Goal: Information Seeking & Learning: Compare options

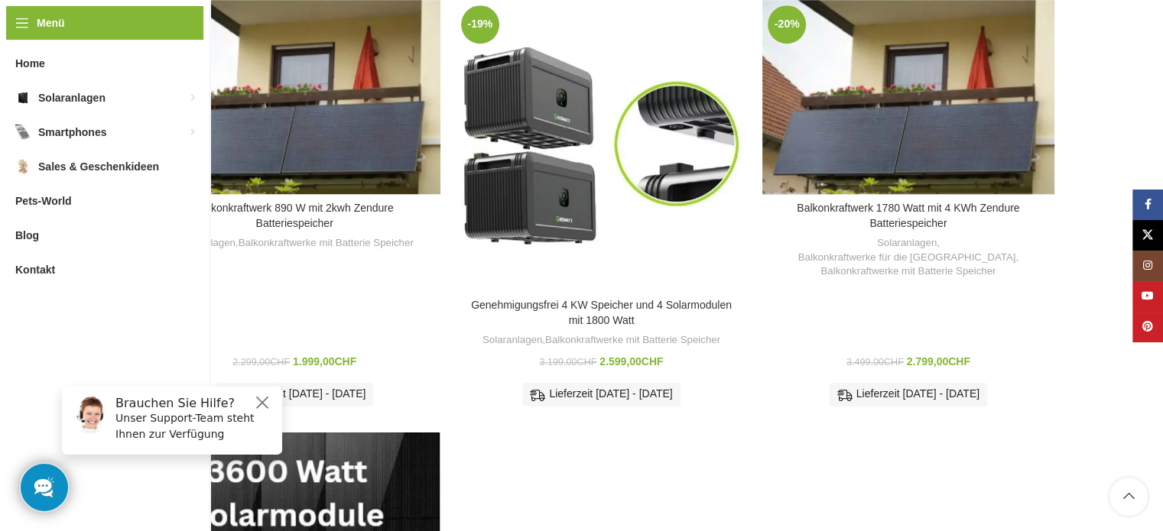
scroll to position [1224, 0]
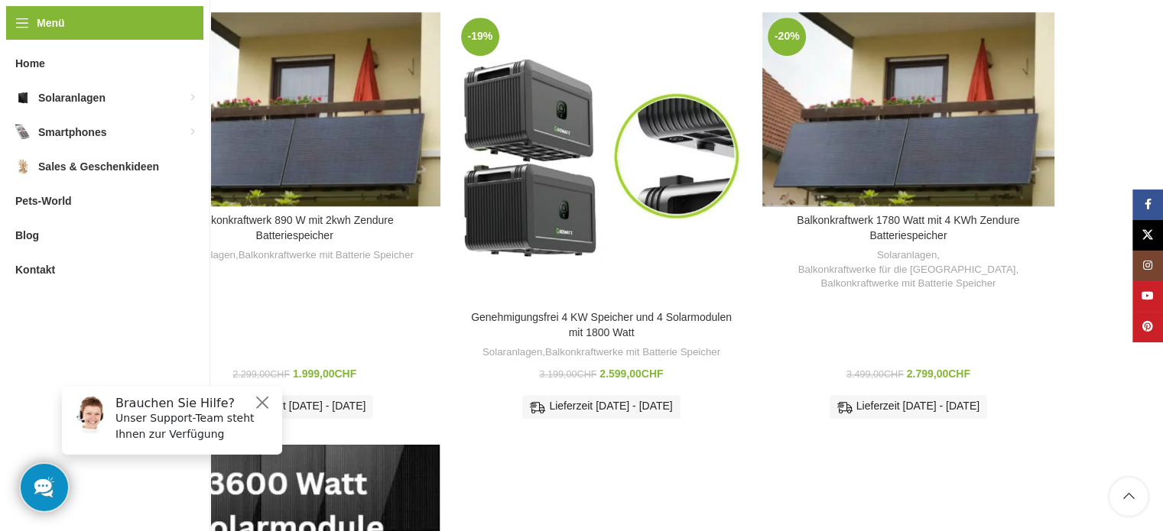
click at [906, 213] on h3 "Balkonkraftwerk 1780 Watt mit 4 KWh Zendure Batteriespeicher" at bounding box center [908, 228] width 276 height 30
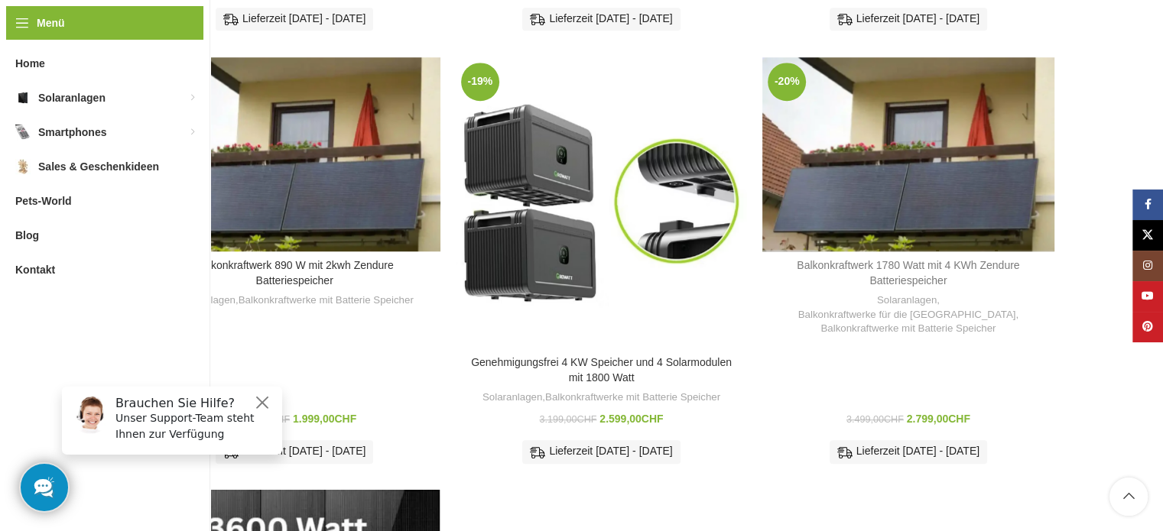
scroll to position [1147, 0]
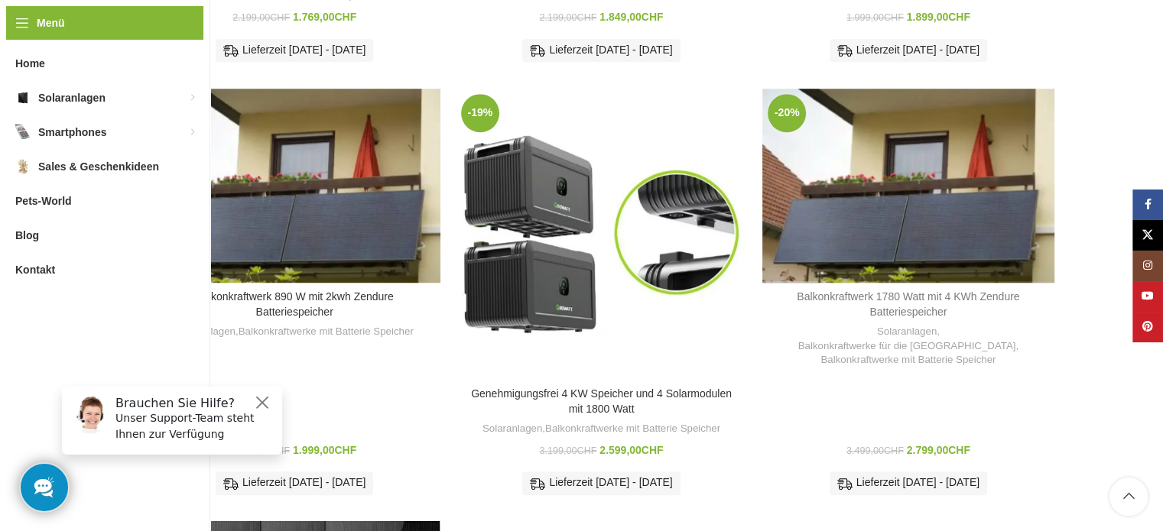
click at [903, 291] on link "Balkonkraftwerk 1780 Watt mit 4 KWh Zendure Batteriespeicher" at bounding box center [908, 305] width 223 height 28
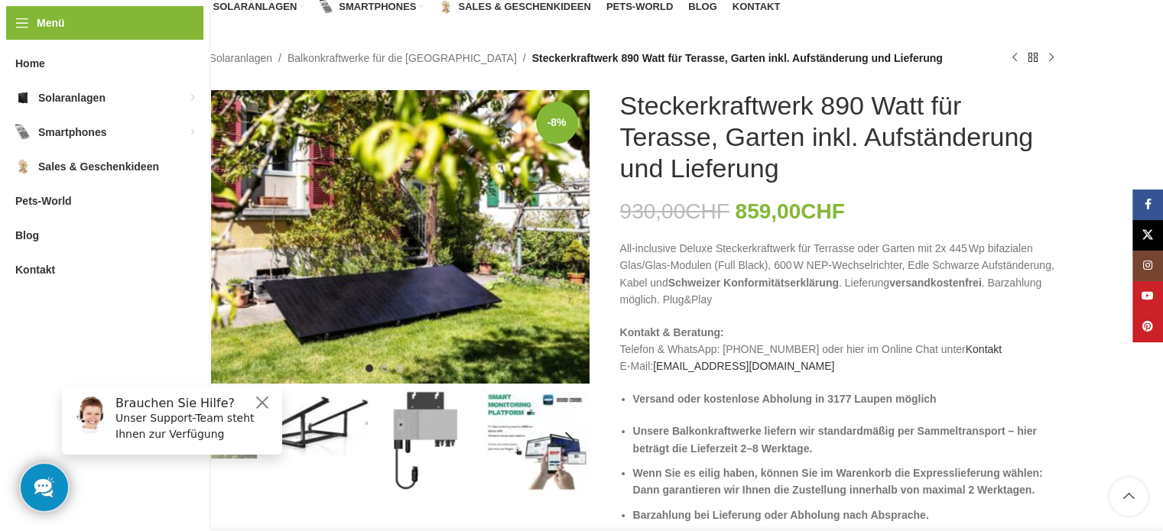
scroll to position [153, 0]
